Goal: Transaction & Acquisition: Purchase product/service

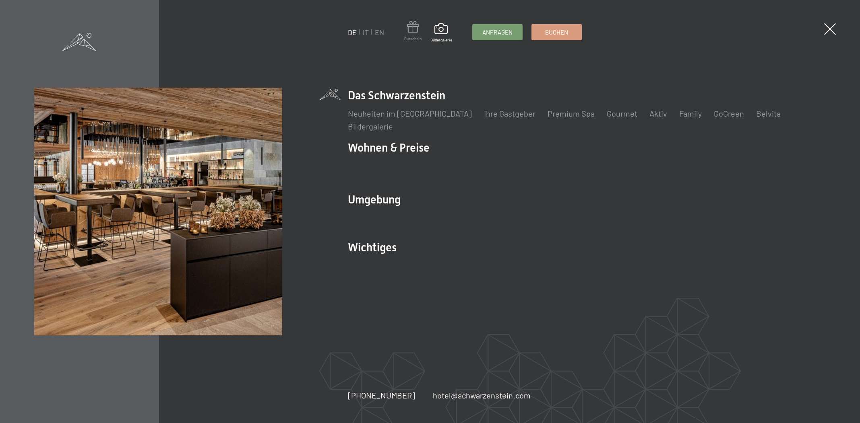
click at [409, 34] on span at bounding box center [412, 28] width 17 height 15
click at [822, 26] on div "DE IT EN Gutschein Bildergalerie Anfragen Buchen DE IT EN Das Schwarzenstein Ne…" at bounding box center [430, 211] width 860 height 423
drag, startPoint x: 828, startPoint y: 29, endPoint x: 782, endPoint y: 120, distance: 101.4
click at [828, 29] on span at bounding box center [830, 29] width 12 height 12
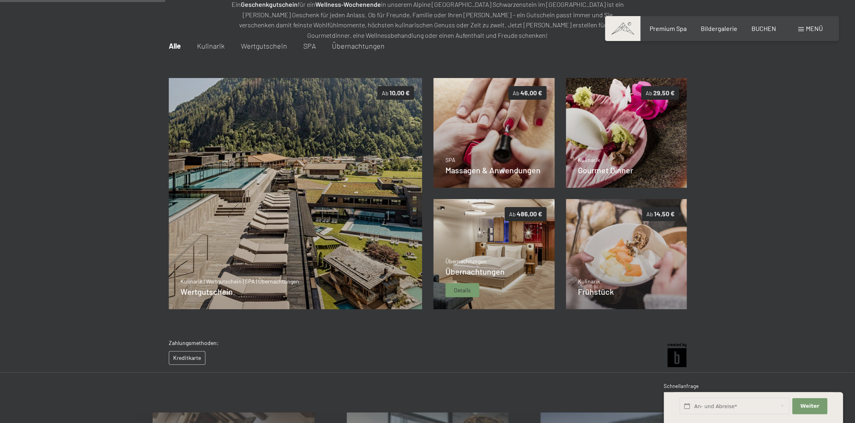
scroll to position [117, 0]
click at [463, 248] on img at bounding box center [493, 254] width 121 height 110
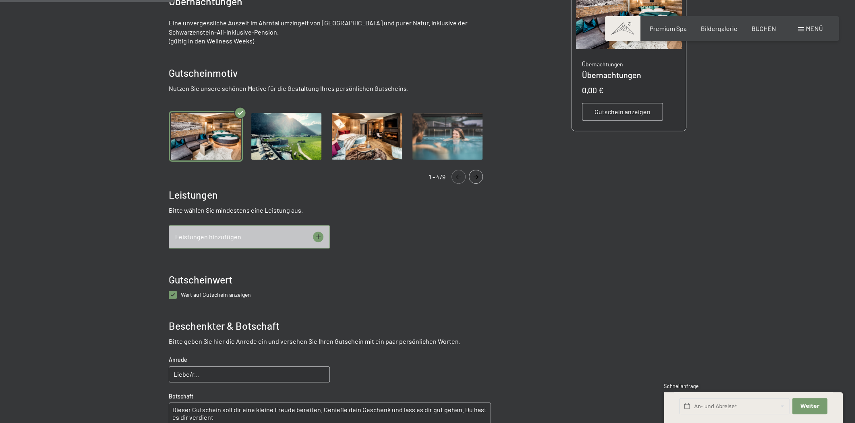
scroll to position [238, 0]
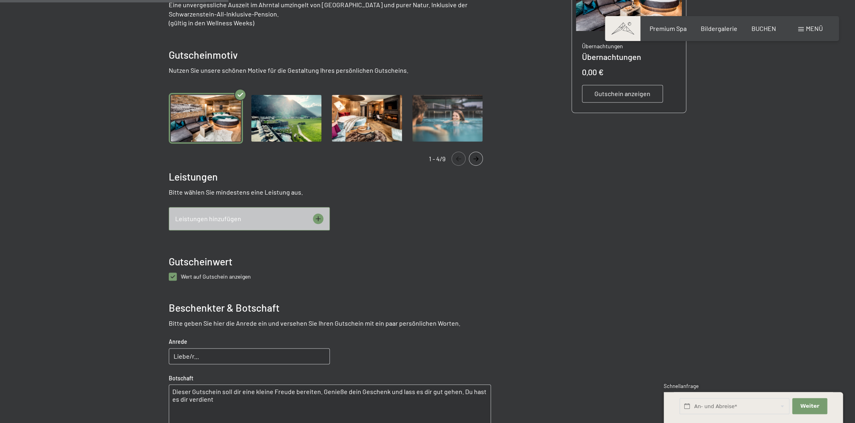
click at [315, 217] on icon at bounding box center [318, 219] width 10 height 10
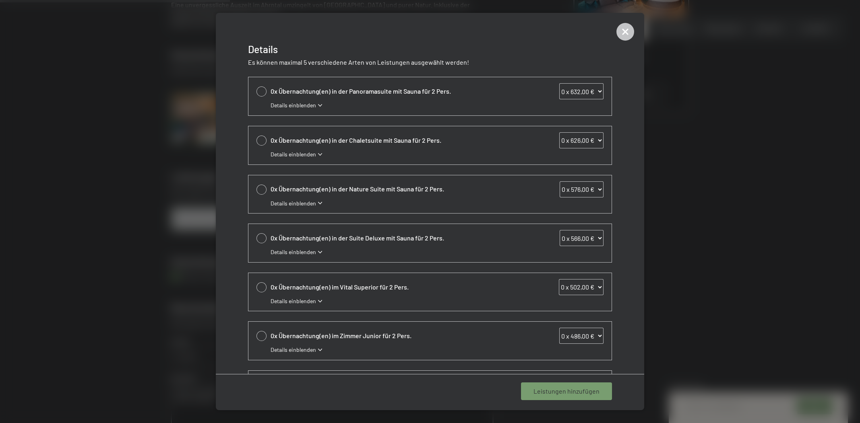
click at [265, 238] on div at bounding box center [261, 238] width 10 height 10
click at [265, 238] on icon at bounding box center [261, 238] width 9 height 3
select select "0"
drag, startPoint x: 623, startPoint y: 32, endPoint x: 594, endPoint y: 75, distance: 51.4
click at [624, 32] on icon at bounding box center [625, 32] width 18 height 18
